Goal: Find specific page/section: Find specific page/section

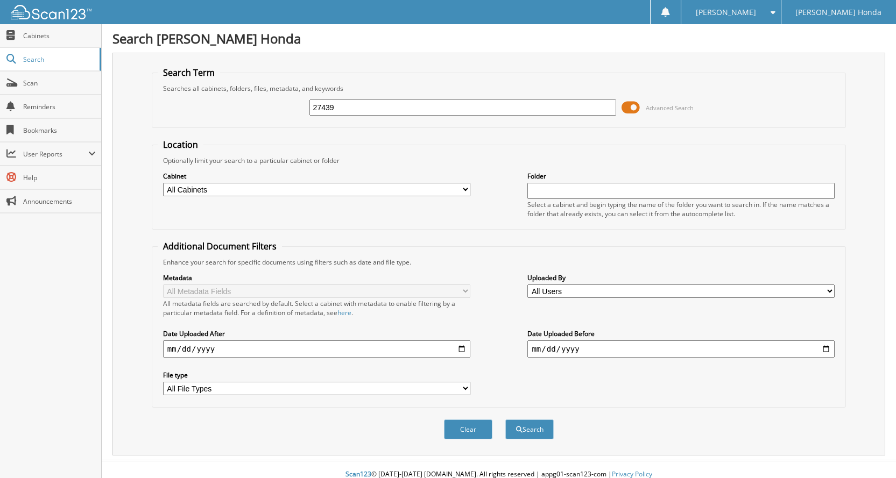
type input "27439"
click at [505, 420] on button "Search" at bounding box center [529, 430] width 48 height 20
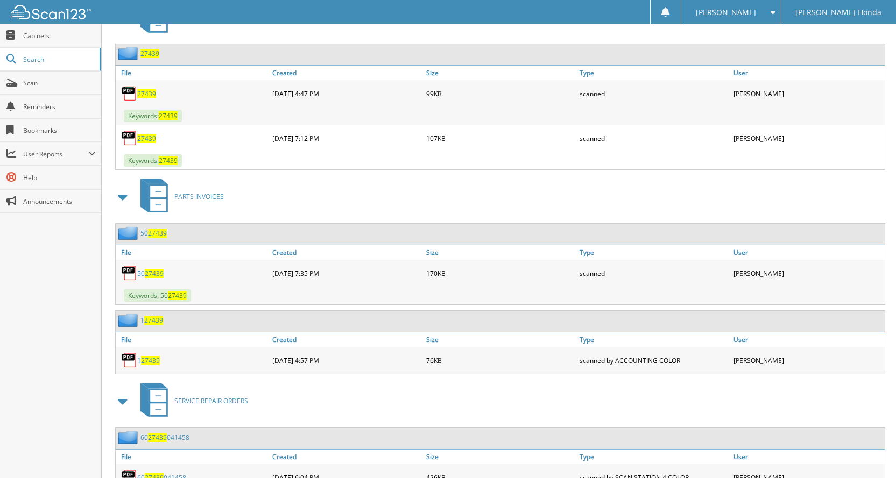
scroll to position [484, 0]
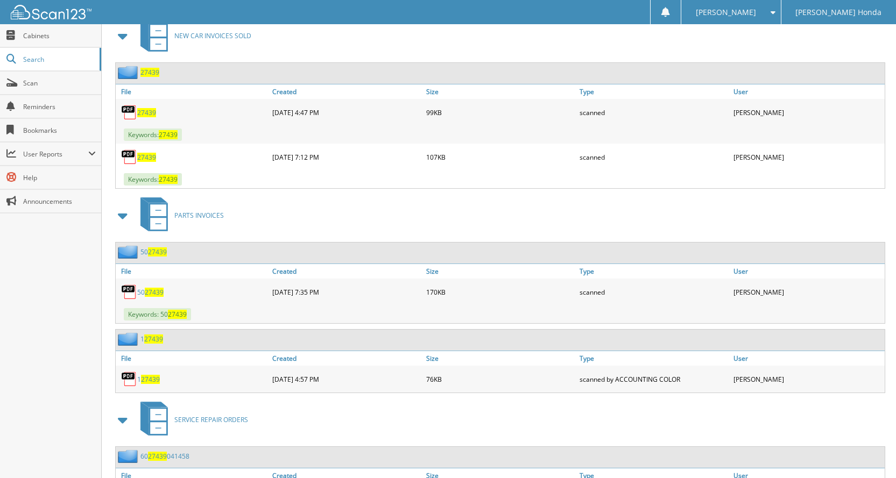
click at [152, 115] on span "27439" at bounding box center [146, 112] width 19 height 9
click at [147, 154] on span "27439" at bounding box center [146, 157] width 19 height 9
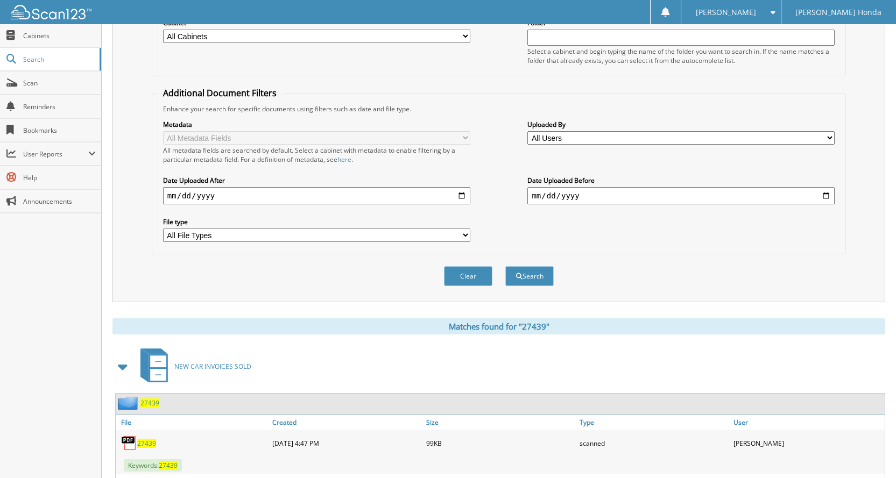
scroll to position [0, 0]
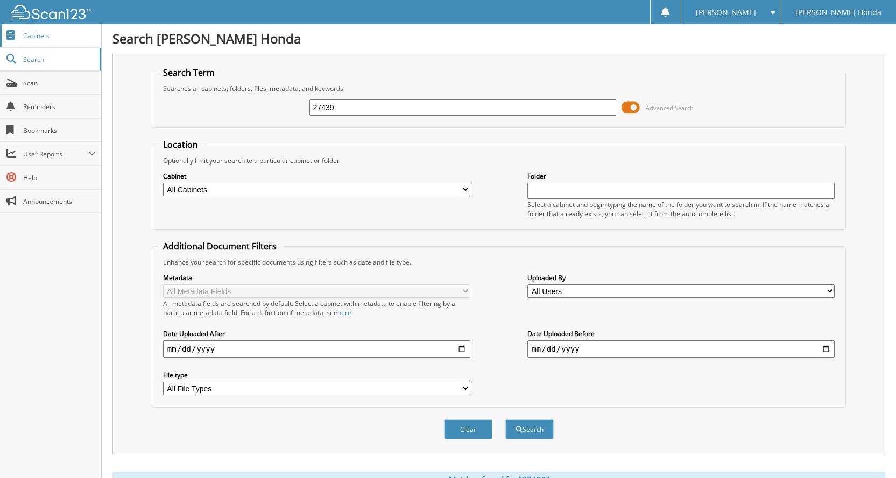
click at [33, 31] on span "Cabinets" at bounding box center [59, 35] width 73 height 9
